Goal: Information Seeking & Learning: Compare options

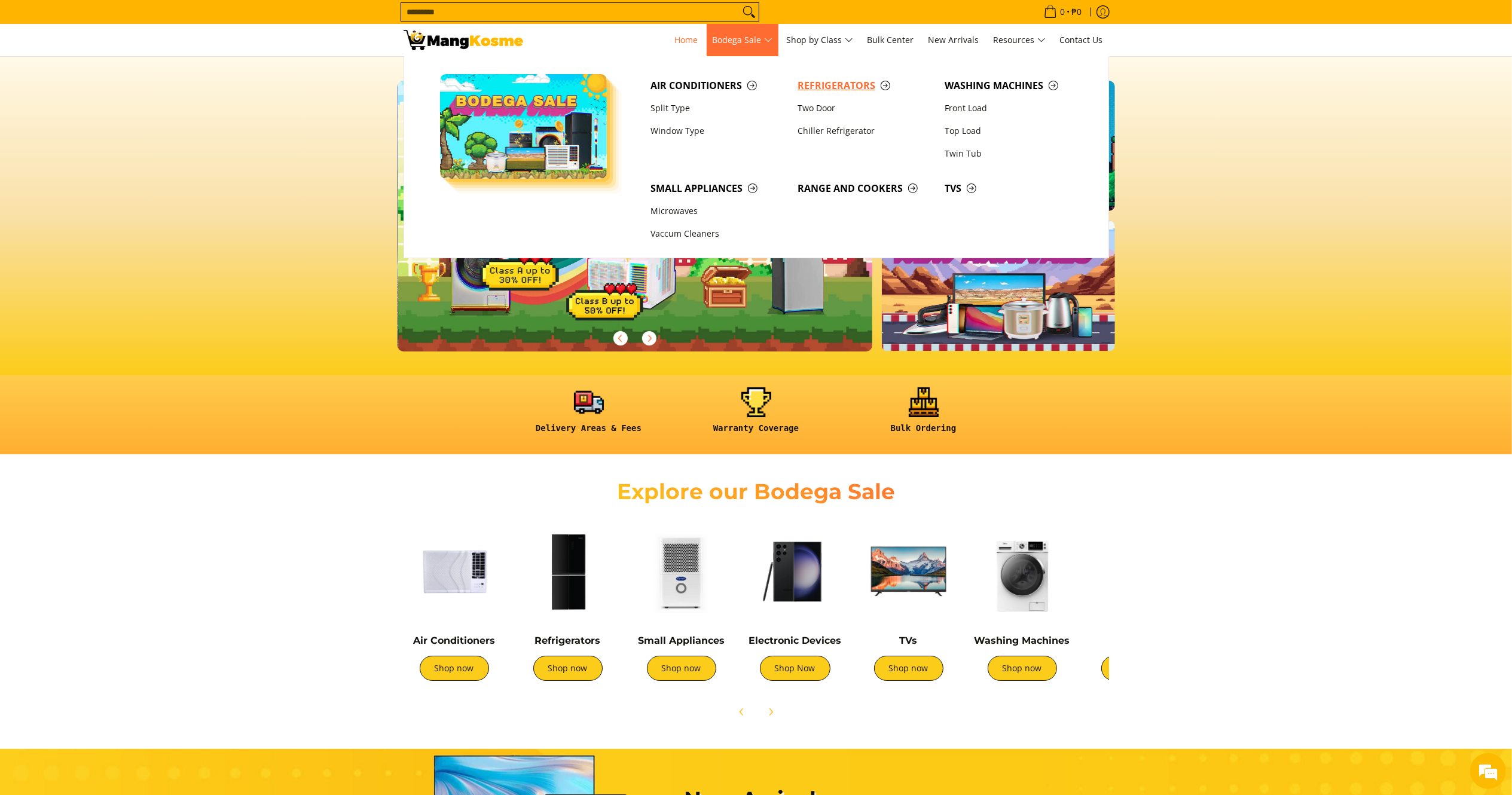
click at [854, 83] on span "Refrigerators" at bounding box center [865, 86] width 135 height 15
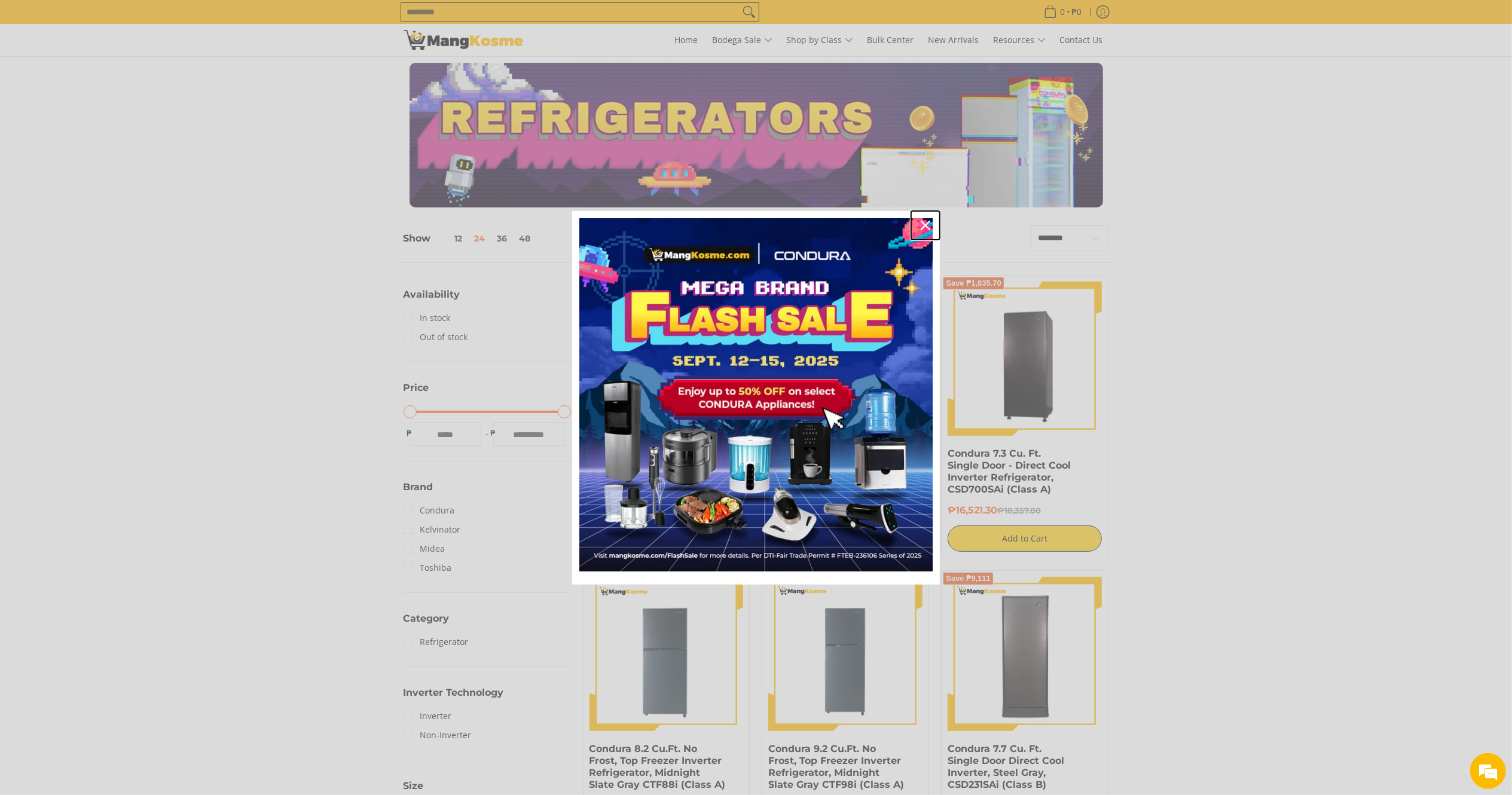
drag, startPoint x: 923, startPoint y: 222, endPoint x: 885, endPoint y: 190, distance: 49.7
click at [923, 222] on icon "close icon" at bounding box center [925, 225] width 9 height 9
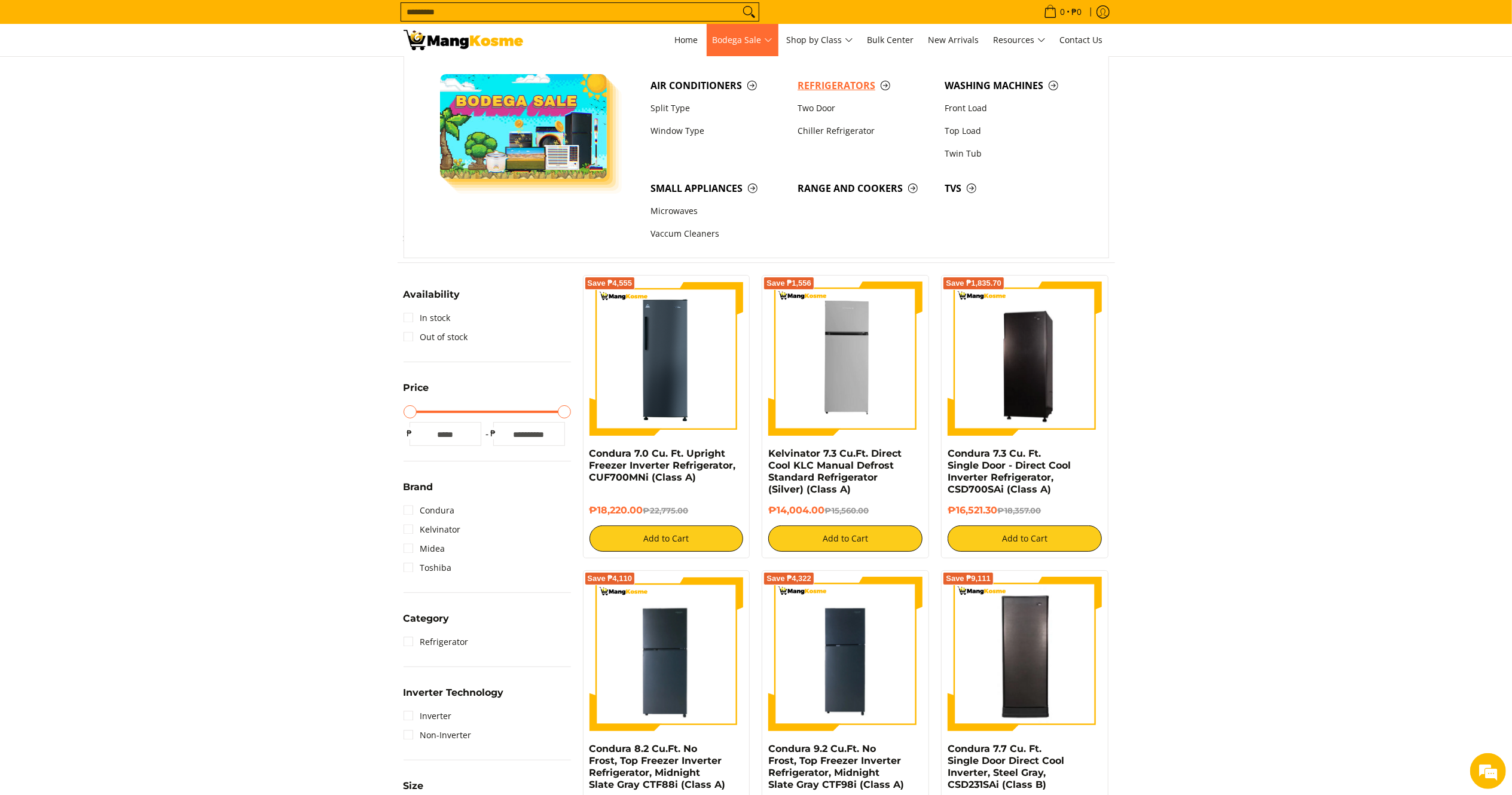
click at [876, 90] on span "Refrigerators" at bounding box center [865, 86] width 135 height 15
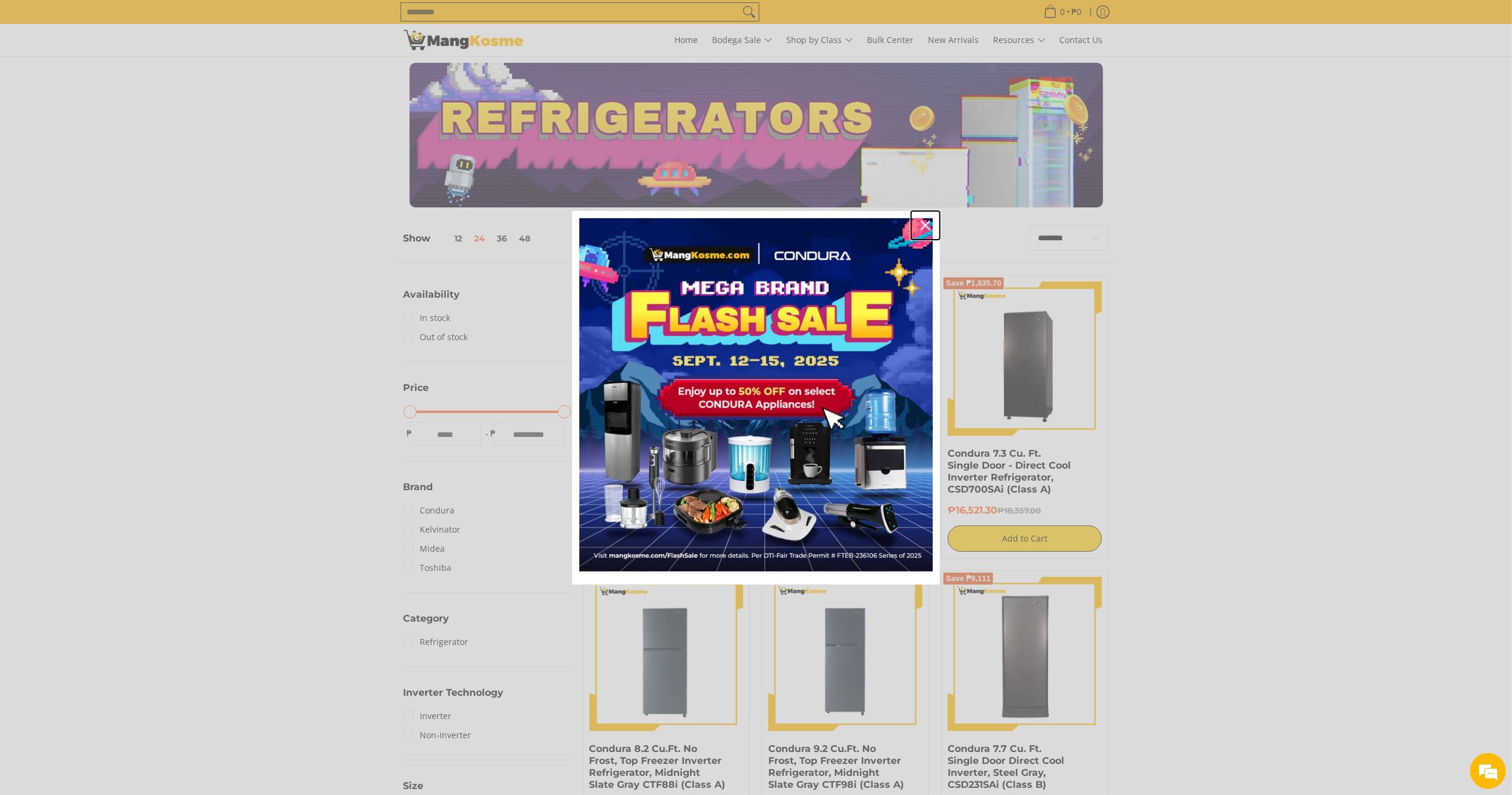
click at [926, 221] on icon "close icon" at bounding box center [925, 225] width 9 height 9
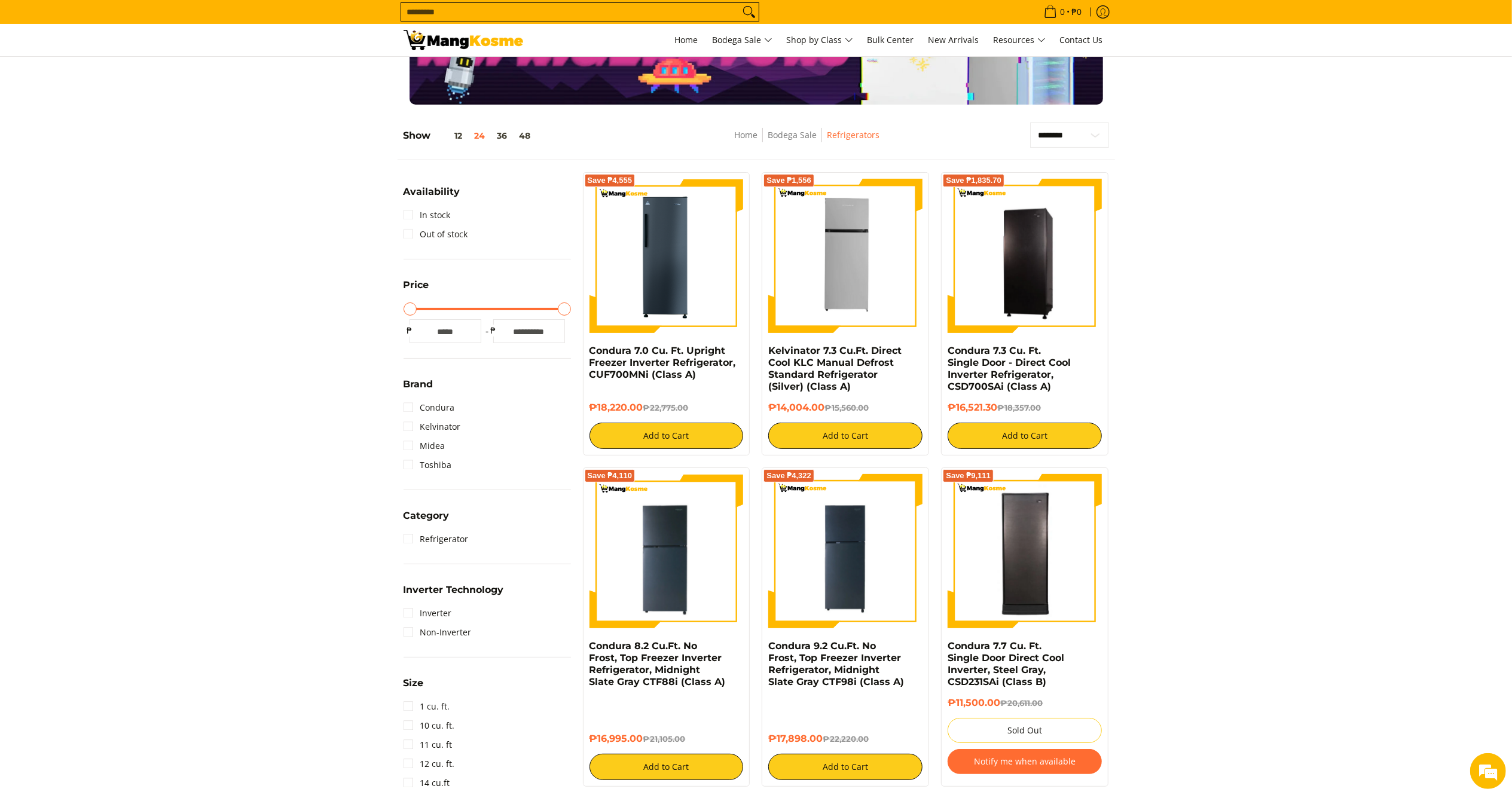
scroll to position [96, 0]
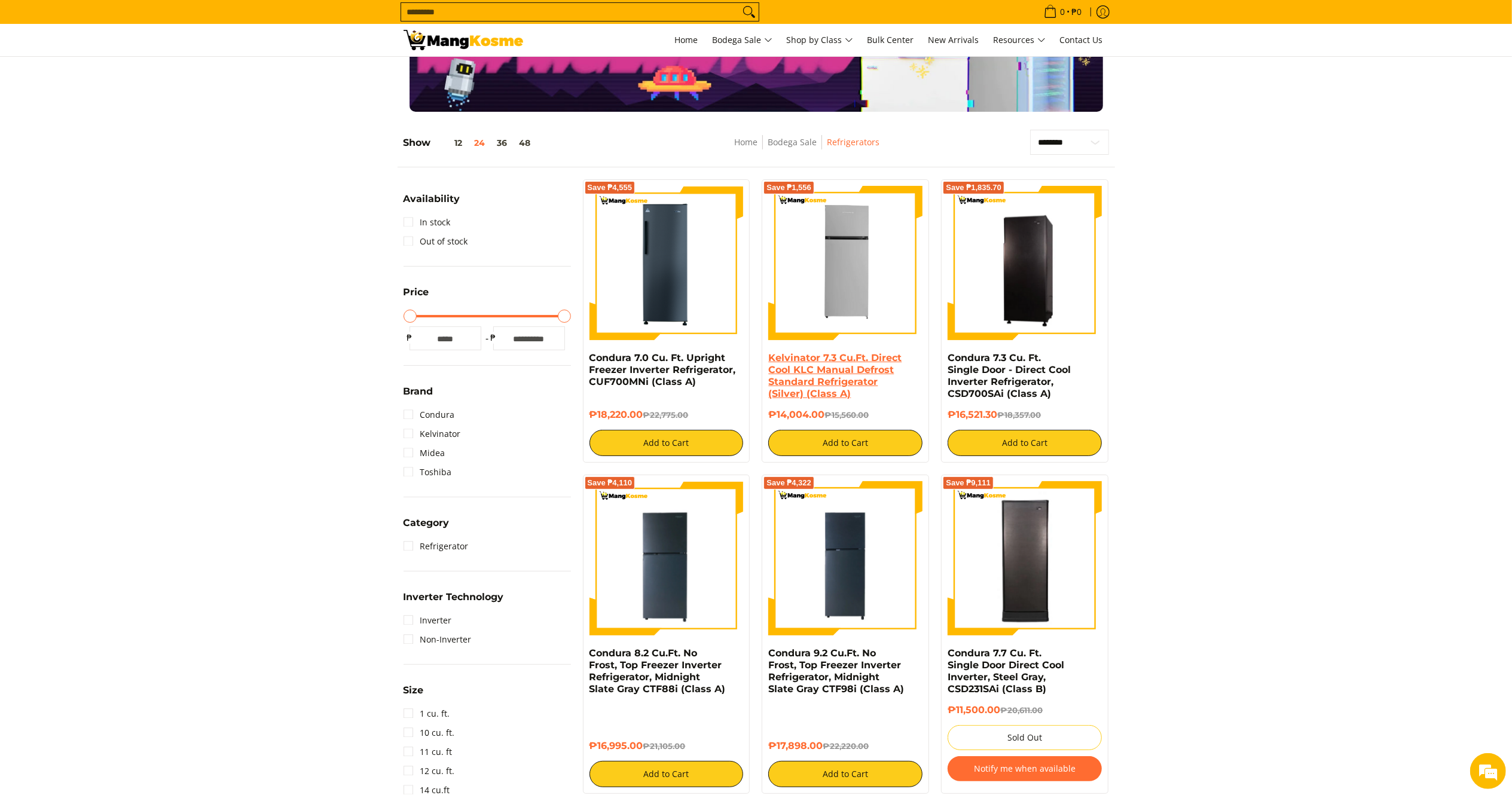
drag, startPoint x: 826, startPoint y: 414, endPoint x: 768, endPoint y: 353, distance: 84.2
click at [768, 353] on div "Kelvinator 7.3 Cu.Ft. Direct Cool KLC Manual Defrost Standard Refrigerator (Sil…" at bounding box center [845, 404] width 154 height 104
copy div "Kelvinator 7.3 Cu.Ft. Direct Cool KLC Manual Defrost Standard Refrigerator (Sil…"
drag, startPoint x: 1002, startPoint y: 414, endPoint x: 940, endPoint y: 353, distance: 87.0
click at [940, 353] on div "Save ₱1,835.70 Condura 7.3 Cu. Ft. Single Door - Direct Cool Inverter Refrigera…" at bounding box center [1025, 321] width 179 height 283
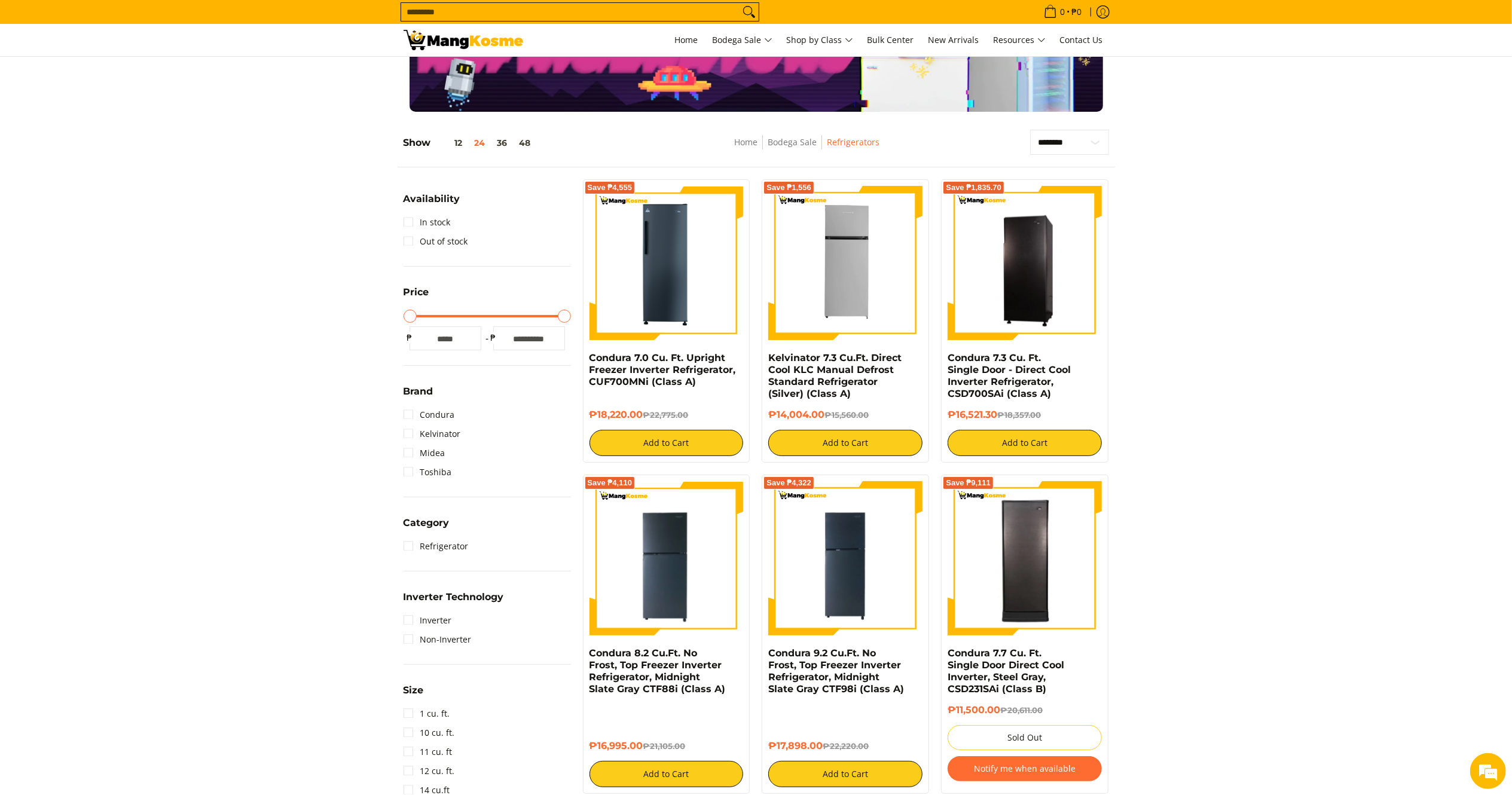
copy div "Condura 7.3 Cu. Ft. Single Door - Direct Cool Inverter Refrigerator, CSD700SAi …"
drag, startPoint x: 646, startPoint y: 734, endPoint x: 587, endPoint y: 657, distance: 97.0
click at [587, 657] on div "Save ₱4,110 Condura 8.2 Cu.Ft. No Frost, Top Freezer Inverter Refrigerator, Mid…" at bounding box center [666, 634] width 167 height 319
copy div "Condura 8.2 Cu.Ft. No Frost, Top Freezer Inverter Refrigerator, Midnight Slate …"
drag, startPoint x: 824, startPoint y: 734, endPoint x: 758, endPoint y: 655, distance: 102.9
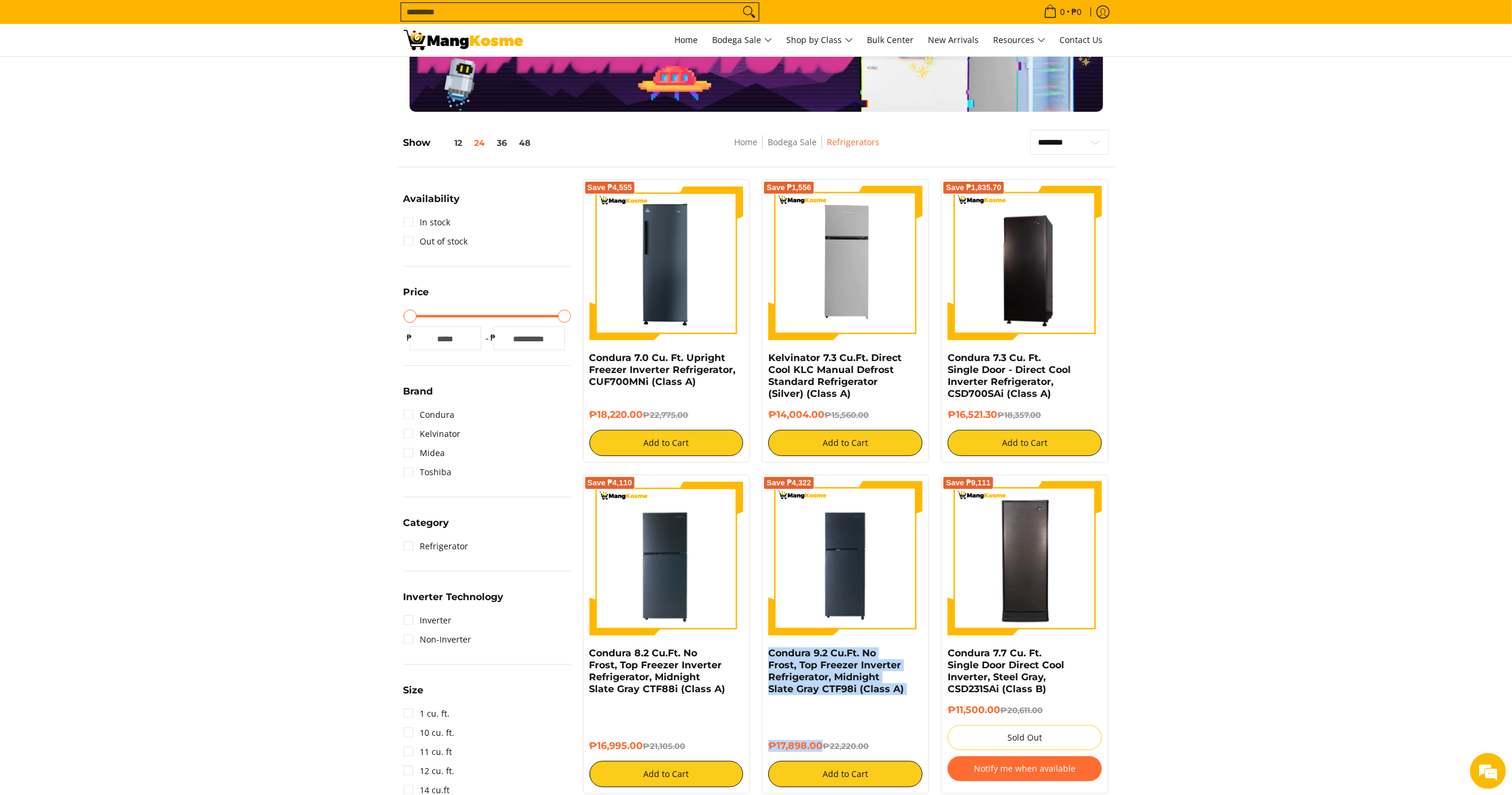
click at [758, 655] on div "Save ₱4,322 Condura 9.2 Cu.Ft. No Frost, Top Freezer Inverter Refrigerator, Mid…" at bounding box center [845, 634] width 179 height 319
copy div "Condura 9.2 Cu.Ft. No Frost, Top Freezer Inverter Refrigerator, Midnight Slate …"
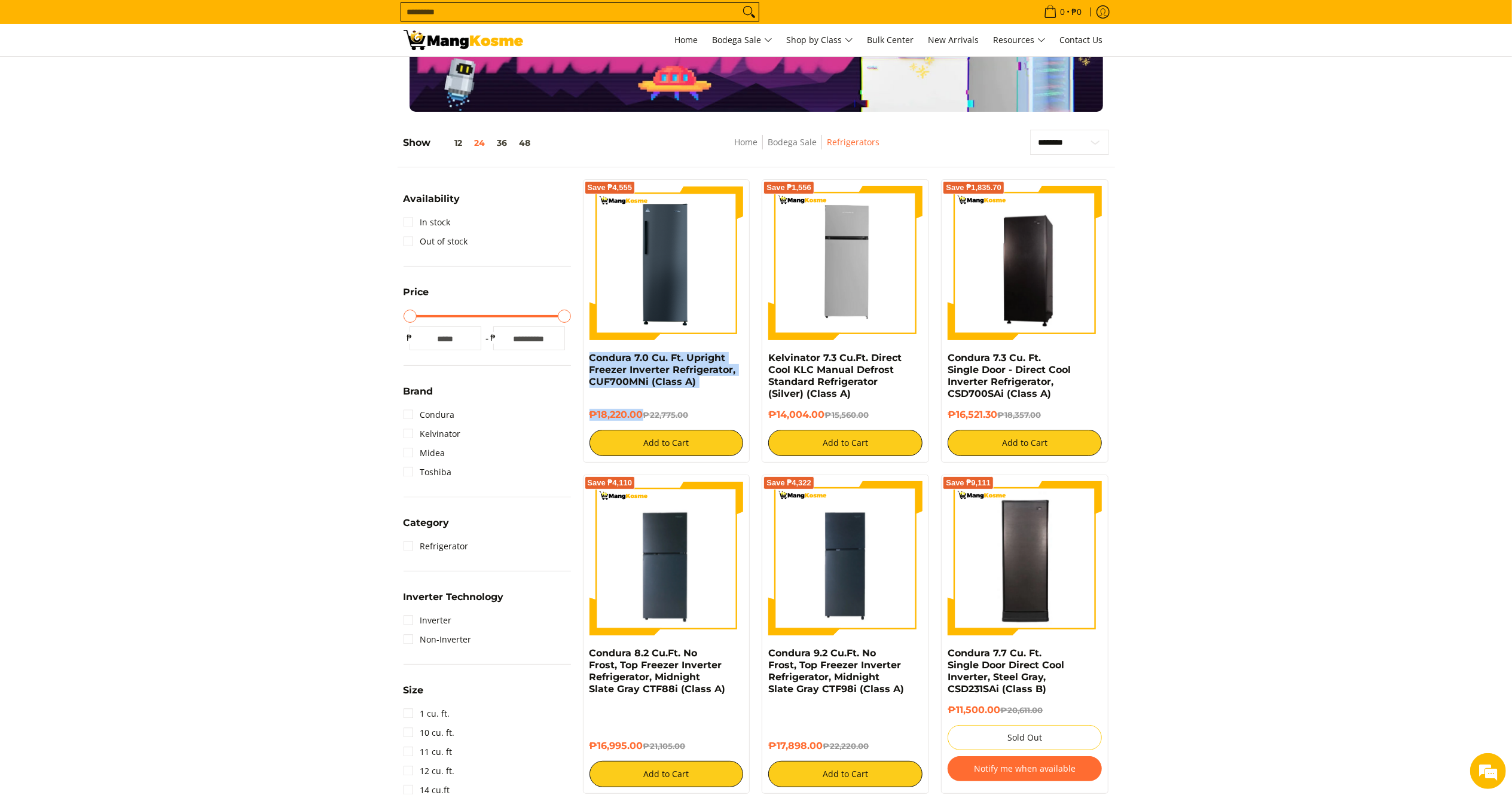
drag, startPoint x: 641, startPoint y: 411, endPoint x: 584, endPoint y: 362, distance: 75.2
click at [584, 362] on div "Save ₱4,555 Condura 7.0 Cu. Ft. Upright Freezer Inverter Refrigerator, CUF700MN…" at bounding box center [666, 321] width 167 height 283
copy div "Condura 7.0 Cu. Ft. Upright Freezer Inverter Refrigerator, CUF700MNi (Class A) …"
